Goal: Find specific page/section: Find specific page/section

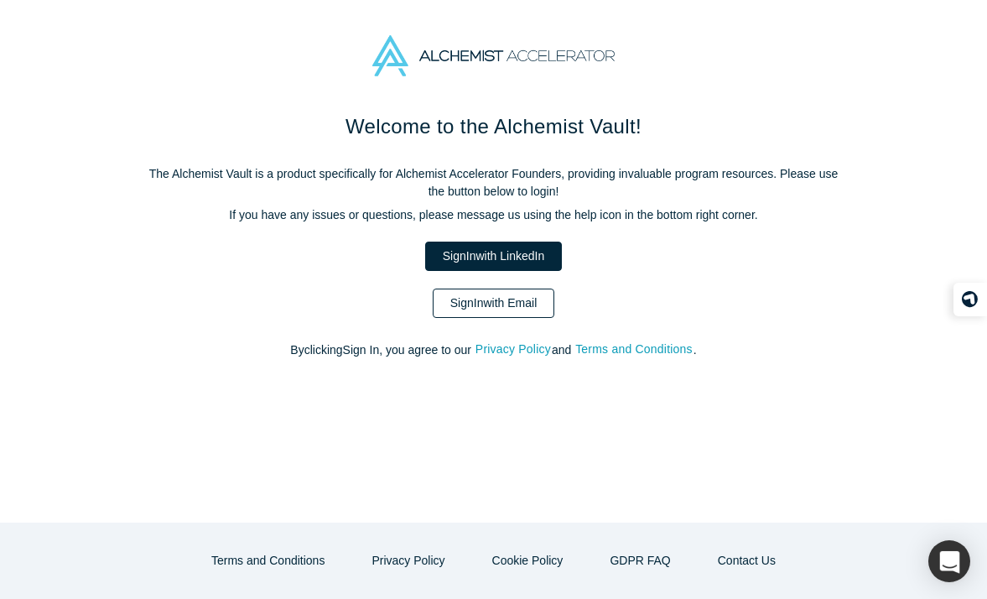
click at [500, 297] on link "Sign In with Email" at bounding box center [494, 302] width 122 height 29
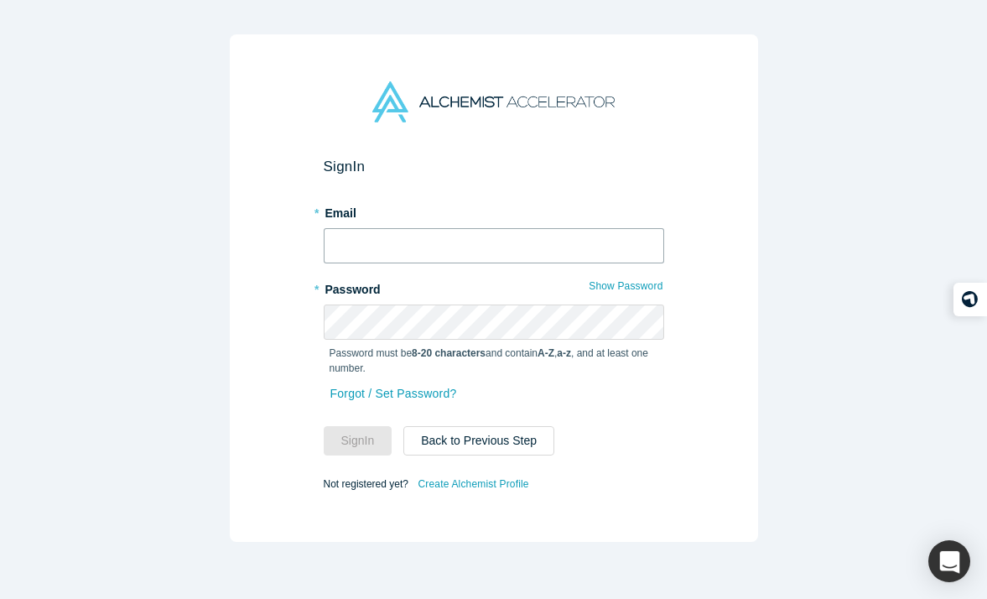
type input "[PERSON_NAME][EMAIL_ADDRESS][DOMAIN_NAME]"
click at [439, 247] on input "[PERSON_NAME][EMAIL_ADDRESS][DOMAIN_NAME]" at bounding box center [494, 245] width 340 height 35
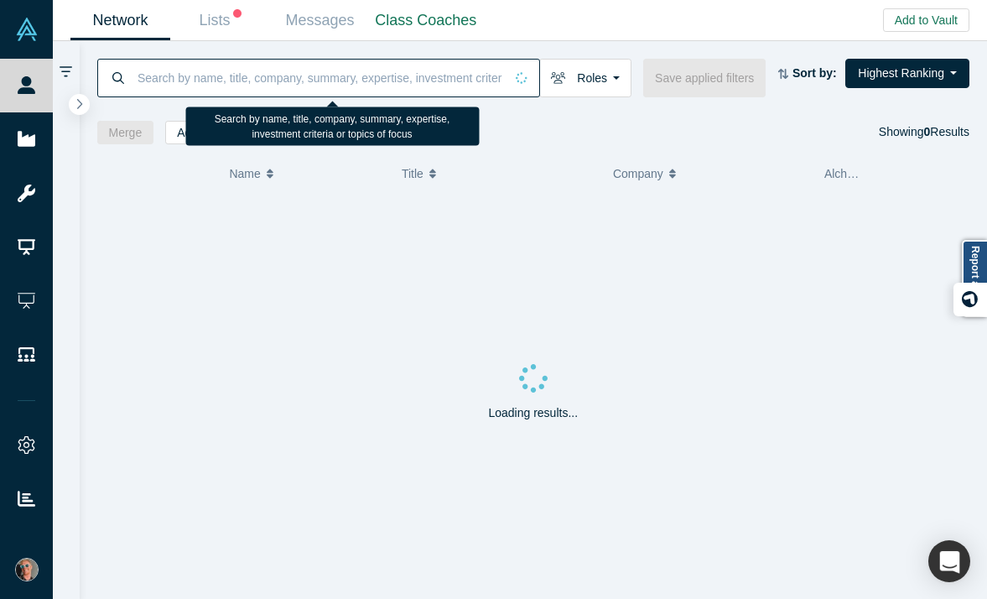
click at [239, 80] on input at bounding box center [320, 77] width 368 height 39
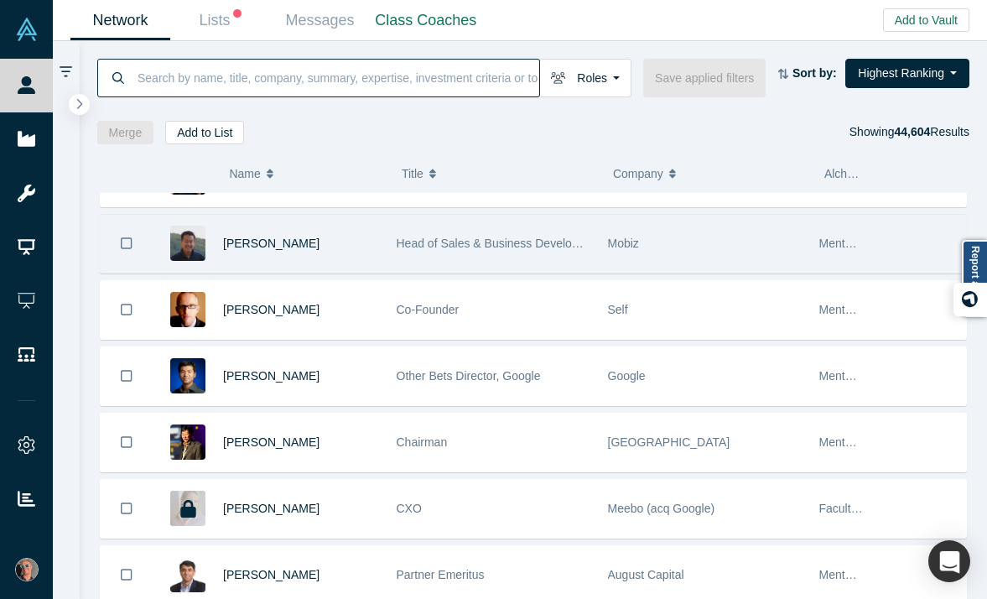
scroll to position [116, 0]
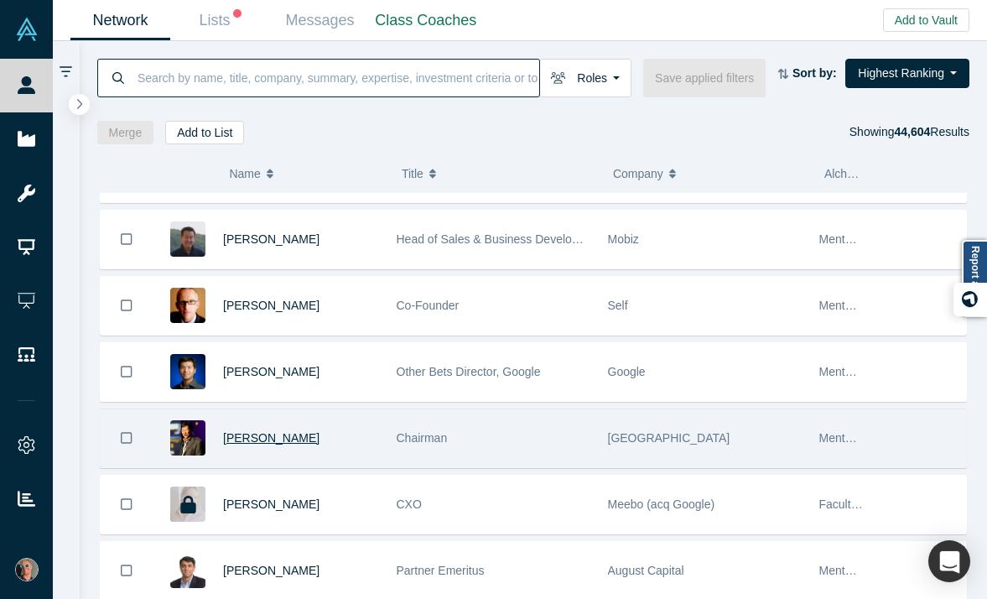
click at [283, 443] on span "[PERSON_NAME]" at bounding box center [271, 437] width 96 height 13
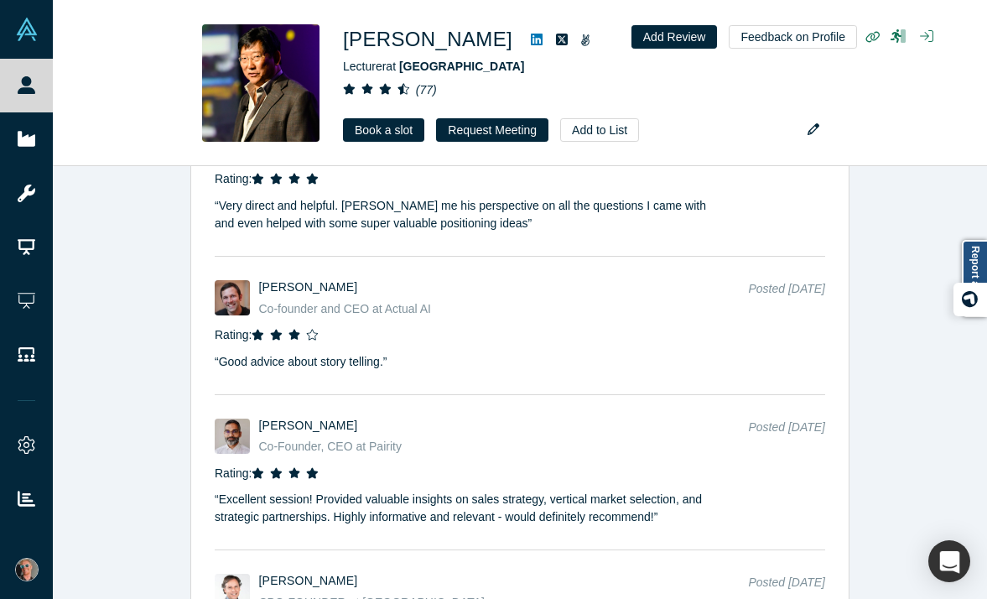
scroll to position [3145, 0]
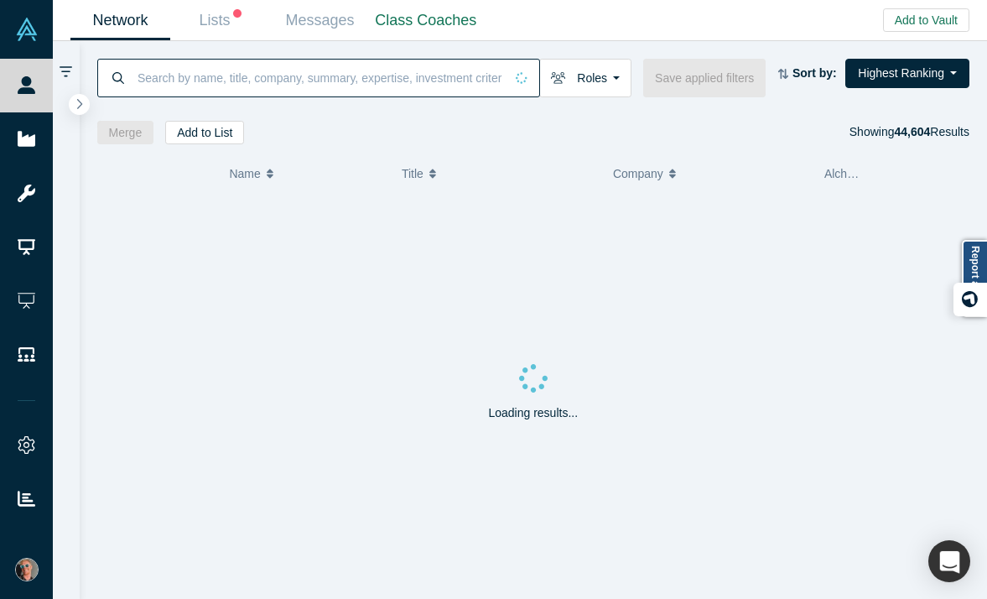
click at [279, 80] on input at bounding box center [320, 77] width 368 height 39
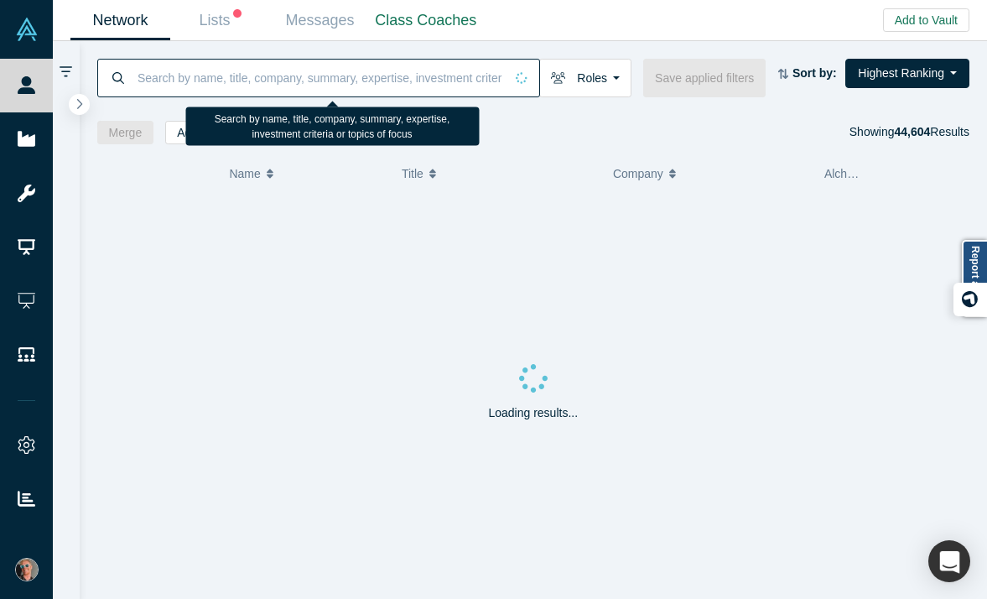
paste input "[PERSON_NAME]"
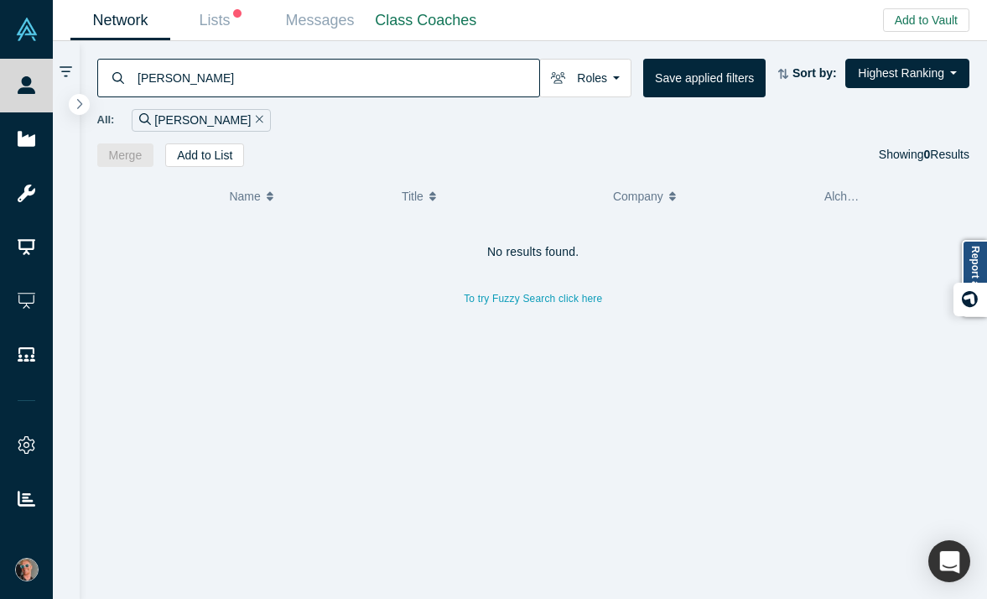
drag, startPoint x: 171, startPoint y: 78, endPoint x: 96, endPoint y: 84, distance: 74.9
click at [97, 84] on div "[PERSON_NAME]" at bounding box center [318, 78] width 443 height 39
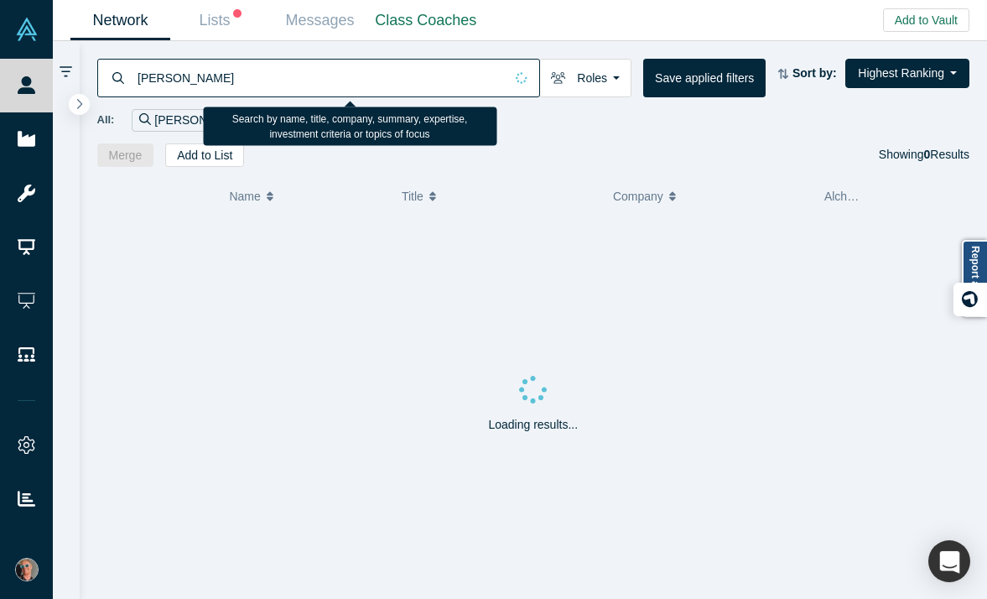
click at [189, 84] on input "[PERSON_NAME]" at bounding box center [320, 77] width 368 height 39
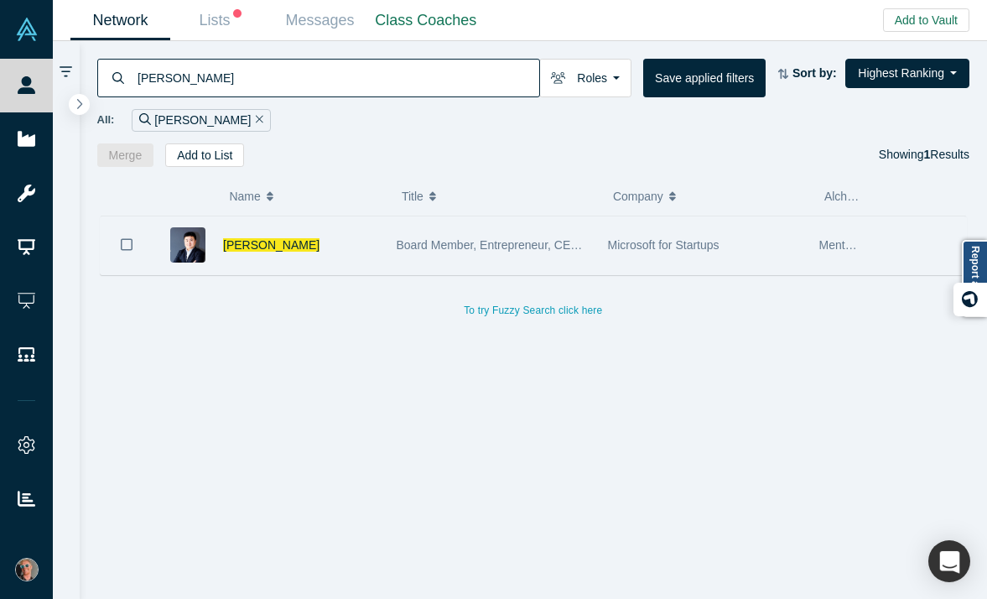
type input "[PERSON_NAME]"
click at [352, 233] on div "[PERSON_NAME]" at bounding box center [301, 245] width 156 height 58
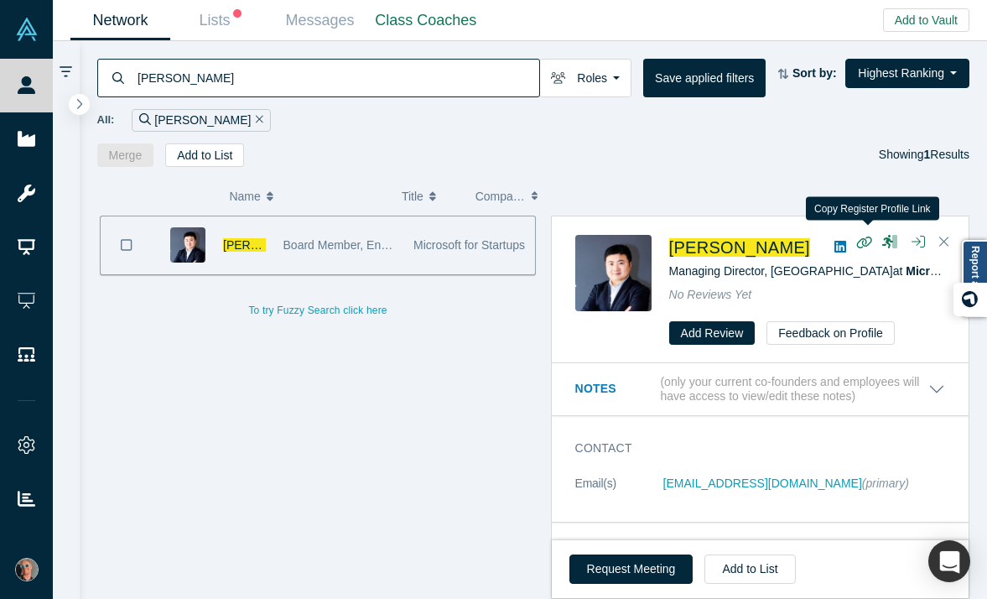
click at [859, 239] on icon "button" at bounding box center [864, 242] width 16 height 13
